Goal: Task Accomplishment & Management: Use online tool/utility

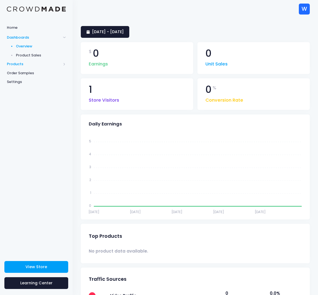
click at [16, 63] on span "Products" at bounding box center [34, 63] width 54 height 5
click at [31, 58] on span "Product Builder" at bounding box center [41, 55] width 50 height 5
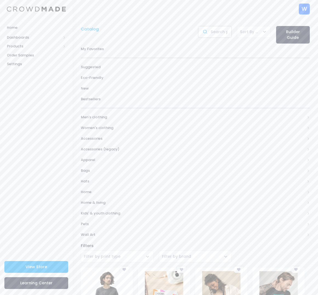
click at [221, 34] on input "text" at bounding box center [215, 32] width 34 height 12
type input "mug"
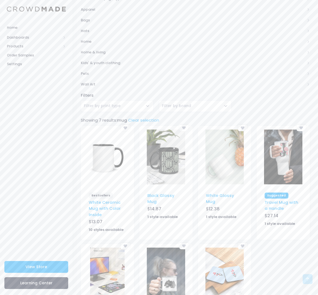
scroll to position [164, 0]
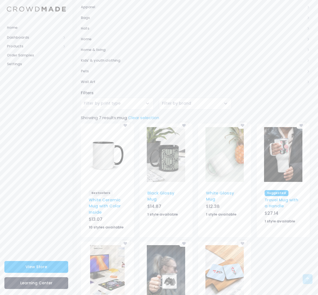
click at [195, 148] on div "[] - Black Glossy Mug - BLACK_GLOSSY_MUG - Mugs Black Glossy Mug $ 14.87 1 styl…" at bounding box center [166, 183] width 59 height 118
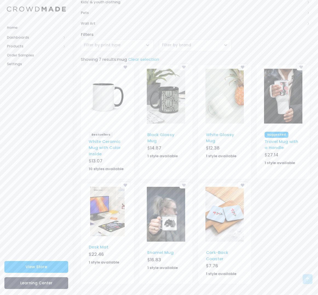
scroll to position [223, 0]
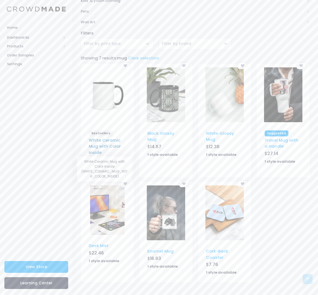
click at [99, 144] on link "White Ceramic Mug with Color Inside" at bounding box center [105, 146] width 32 height 18
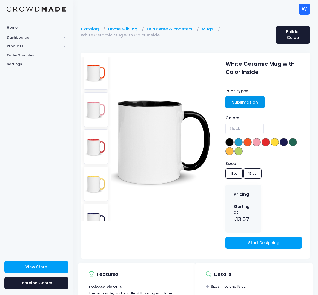
scroll to position [79, 0]
click at [93, 109] on img at bounding box center [96, 109] width 25 height 35
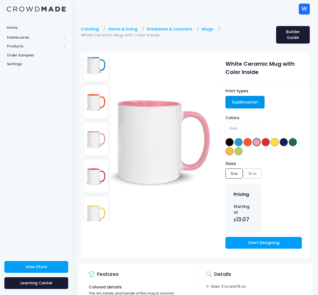
scroll to position [43, 0]
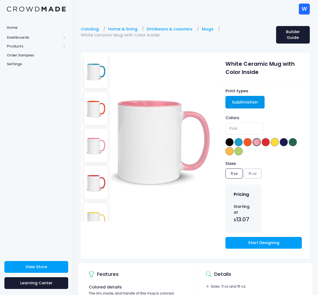
click at [93, 109] on img at bounding box center [96, 108] width 25 height 35
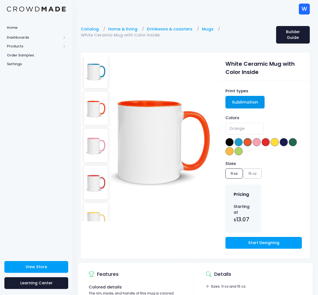
click at [94, 180] on img at bounding box center [96, 182] width 25 height 35
select select "Red"
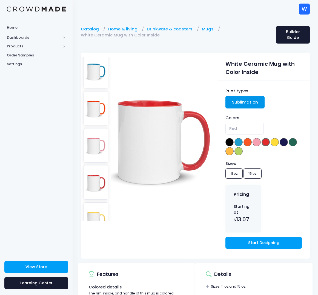
click at [248, 172] on div "Sizes 11 oz 15 oz" at bounding box center [264, 171] width 76 height 20
click at [234, 175] on div "Sizes 11 oz 15 oz" at bounding box center [264, 171] width 76 height 20
click at [274, 243] on link "Start Designing" at bounding box center [264, 243] width 76 height 12
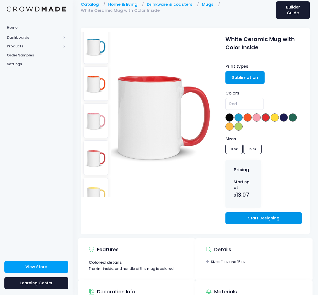
scroll to position [0, 0]
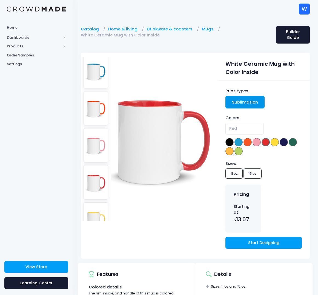
click at [149, 220] on img at bounding box center [161, 139] width 101 height 164
click at [48, 132] on div "Home Dashboards Overview Product Sales Products Product Builder Product Editor …" at bounding box center [36, 137] width 73 height 230
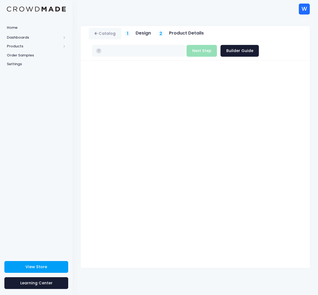
type input "$13.39 - $14.28"
click at [94, 34] on link "Catalog" at bounding box center [105, 34] width 33 height 12
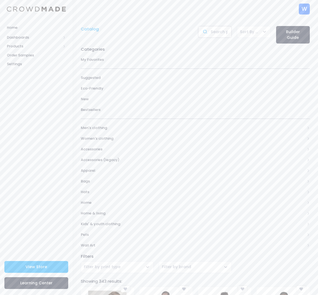
click at [217, 33] on input "text" at bounding box center [215, 32] width 34 height 12
type input "mug"
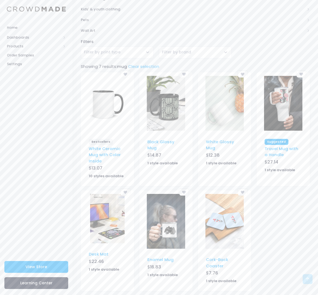
scroll to position [219, 0]
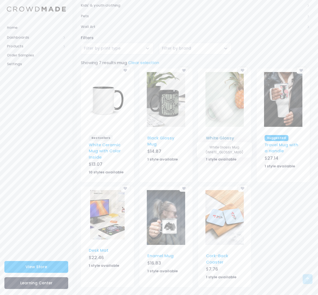
click at [227, 138] on link "White Glossy Mug" at bounding box center [220, 141] width 28 height 12
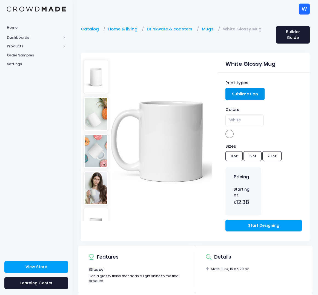
click at [254, 156] on div "Sizes 11 oz 15 oz 20 oz" at bounding box center [264, 153] width 76 height 20
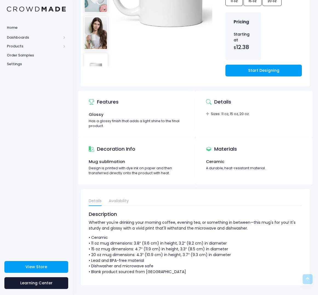
scroll to position [158, 0]
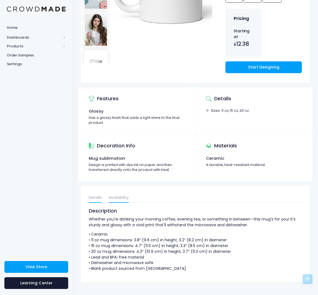
click at [121, 197] on link "Availability" at bounding box center [119, 198] width 20 height 10
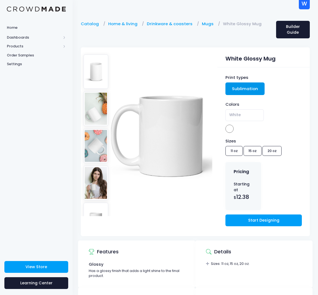
scroll to position [0, 0]
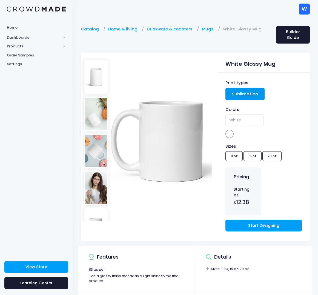
click at [99, 194] on img at bounding box center [96, 188] width 25 height 35
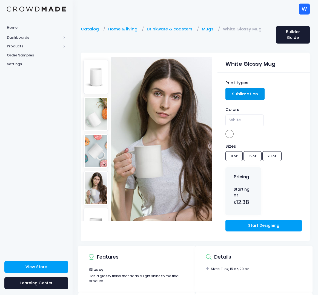
drag, startPoint x: 112, startPoint y: 41, endPoint x: 177, endPoint y: 3, distance: 74.9
click at [114, 39] on div "Catalog Home & living Drinkware & coasters Mugs White Glossy Mug" at bounding box center [175, 35] width 195 height 18
